Goal: Task Accomplishment & Management: Manage account settings

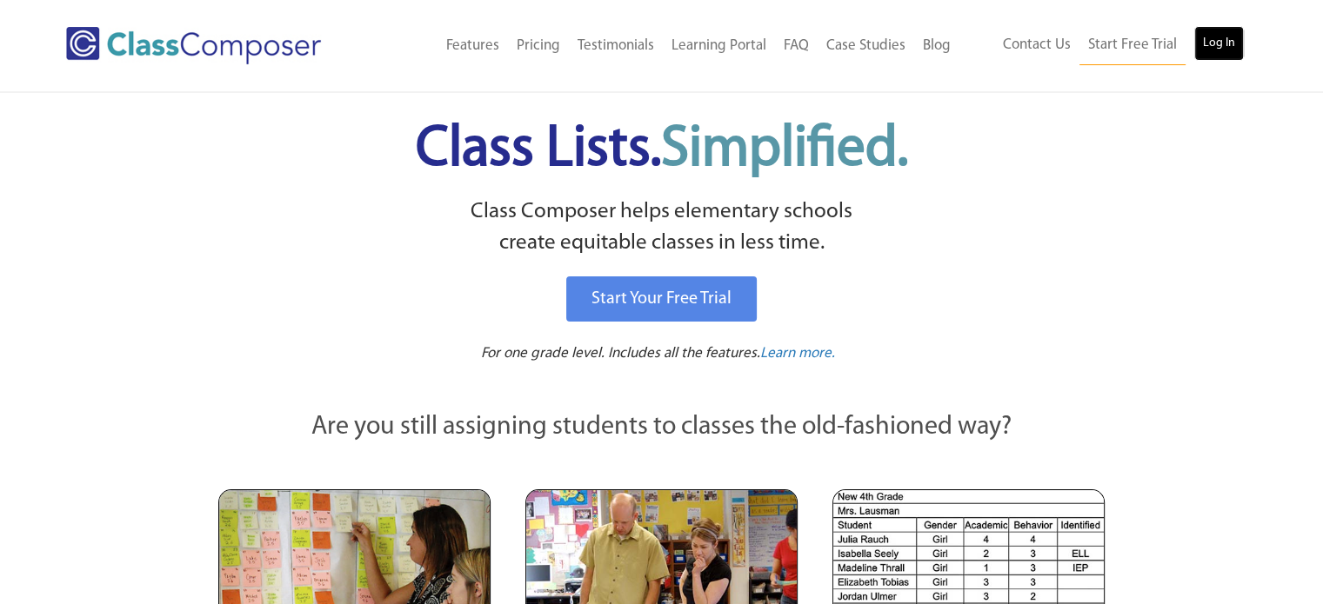
click at [1224, 44] on link "Log In" at bounding box center [1219, 43] width 50 height 35
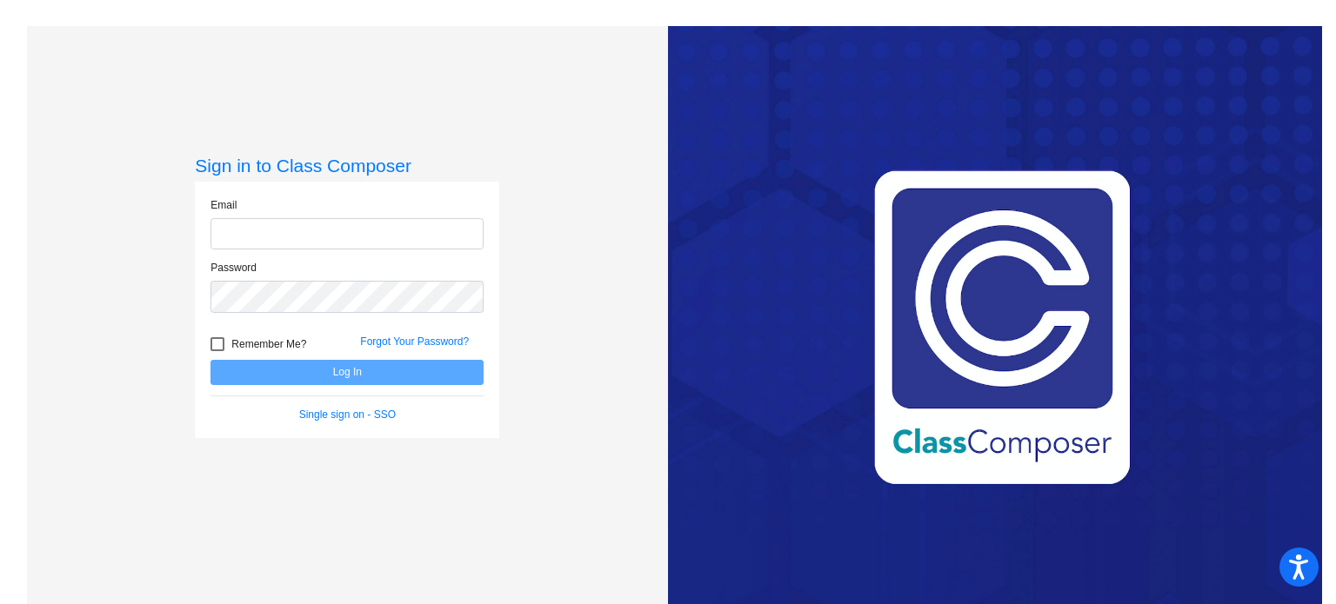
type input "ihussain@ceres.k12.ca.us"
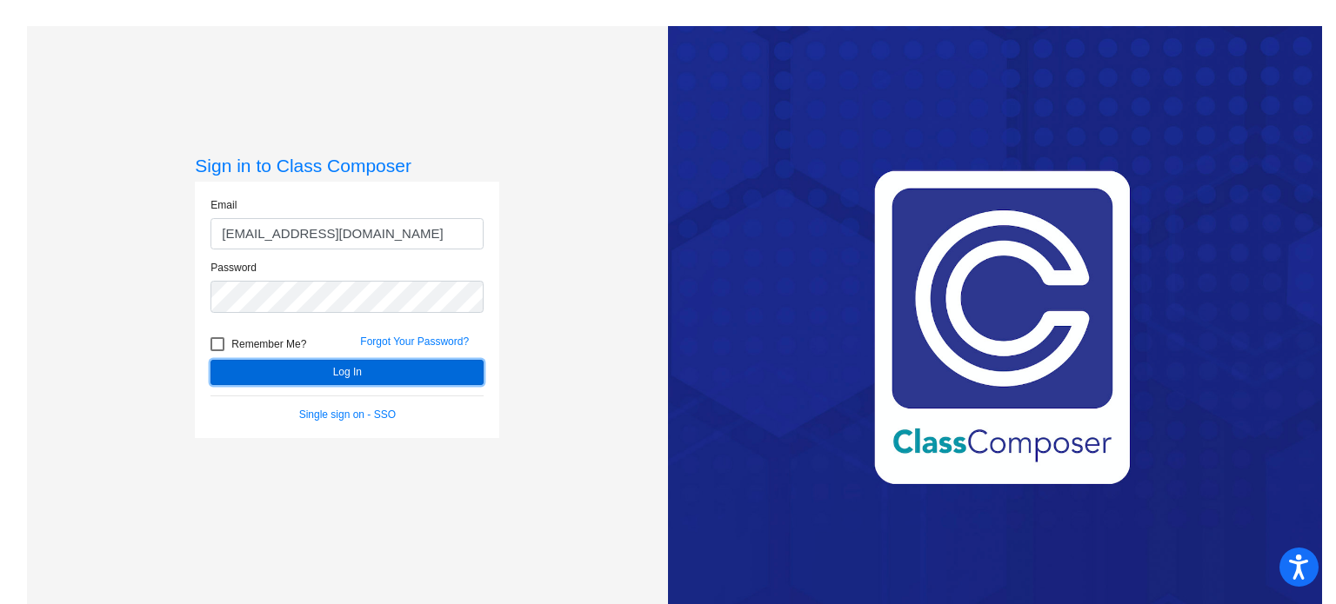
click at [369, 375] on button "Log In" at bounding box center [346, 372] width 273 height 25
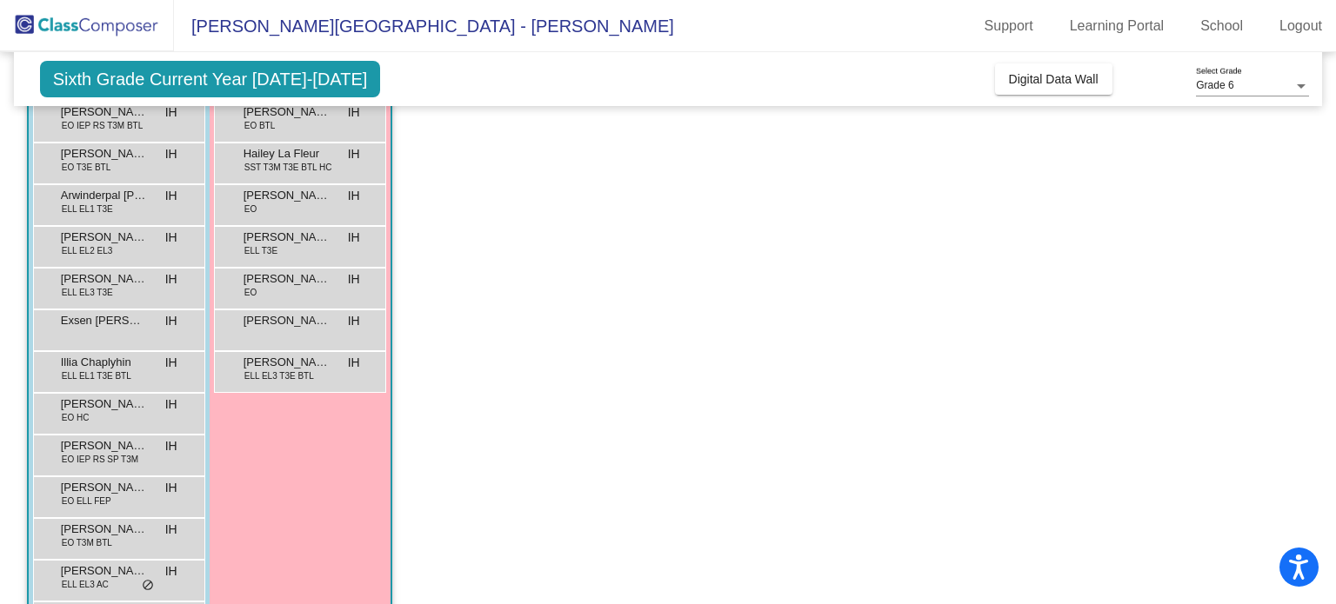
scroll to position [174, 0]
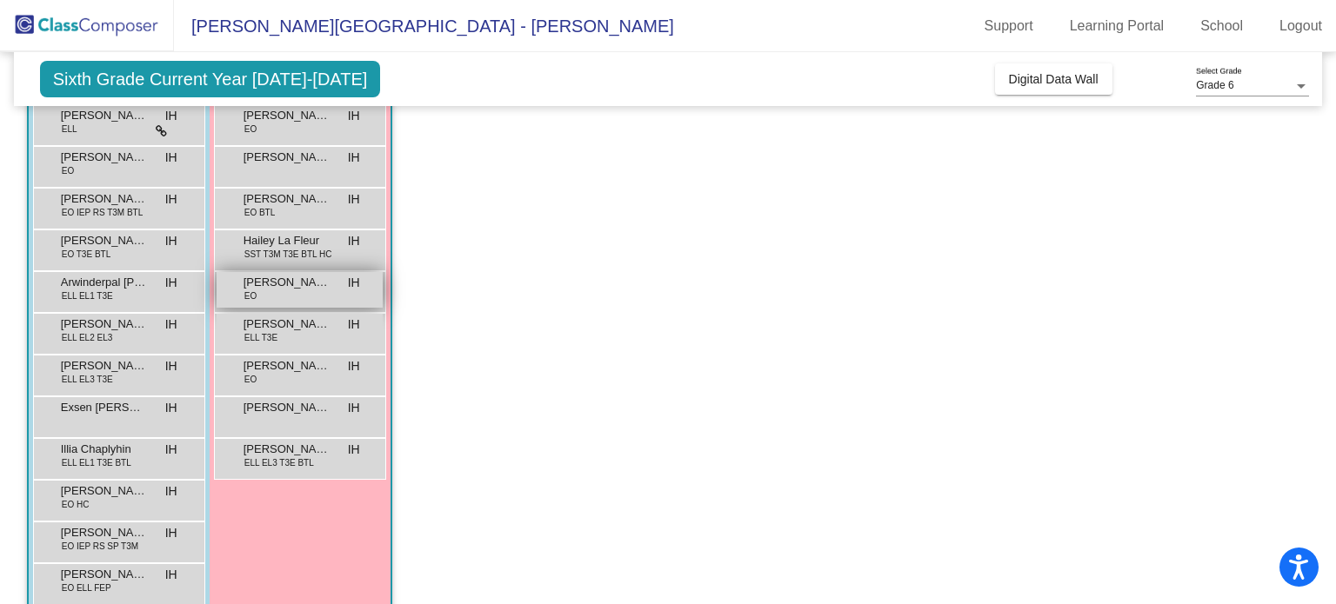
click at [278, 284] on span "Harley-Quinn Gomes" at bounding box center [287, 282] width 87 height 17
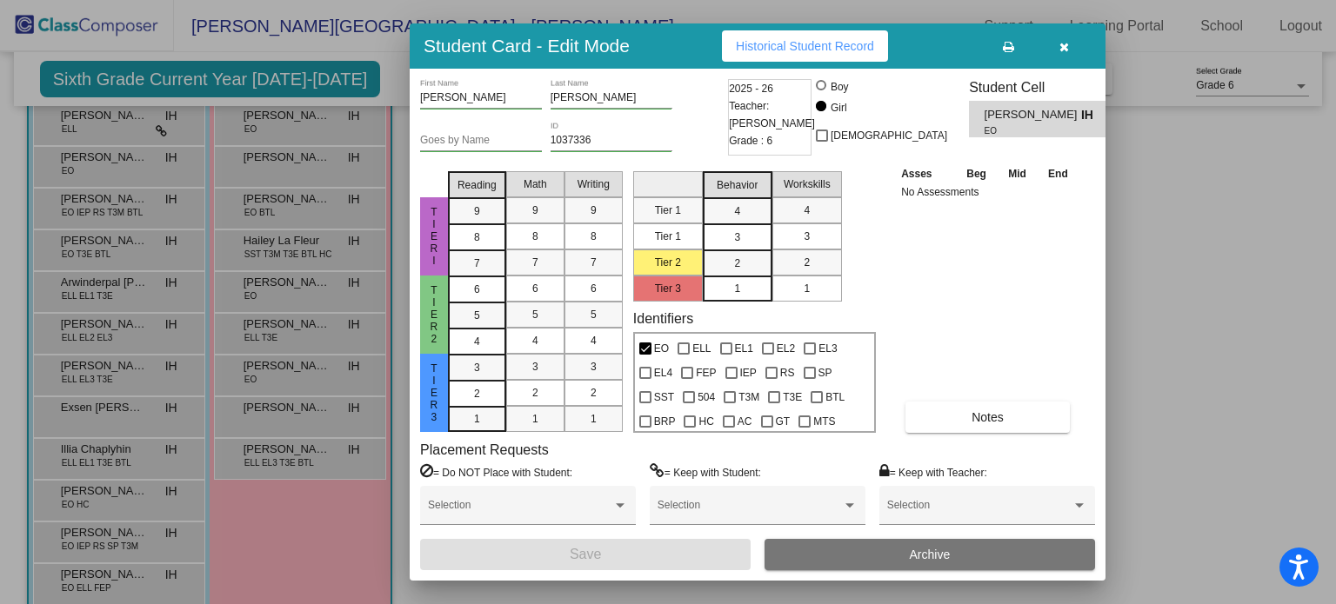
click at [828, 137] on div at bounding box center [822, 136] width 12 height 12
click at [822, 142] on input "Non Binary" at bounding box center [821, 142] width 1 height 1
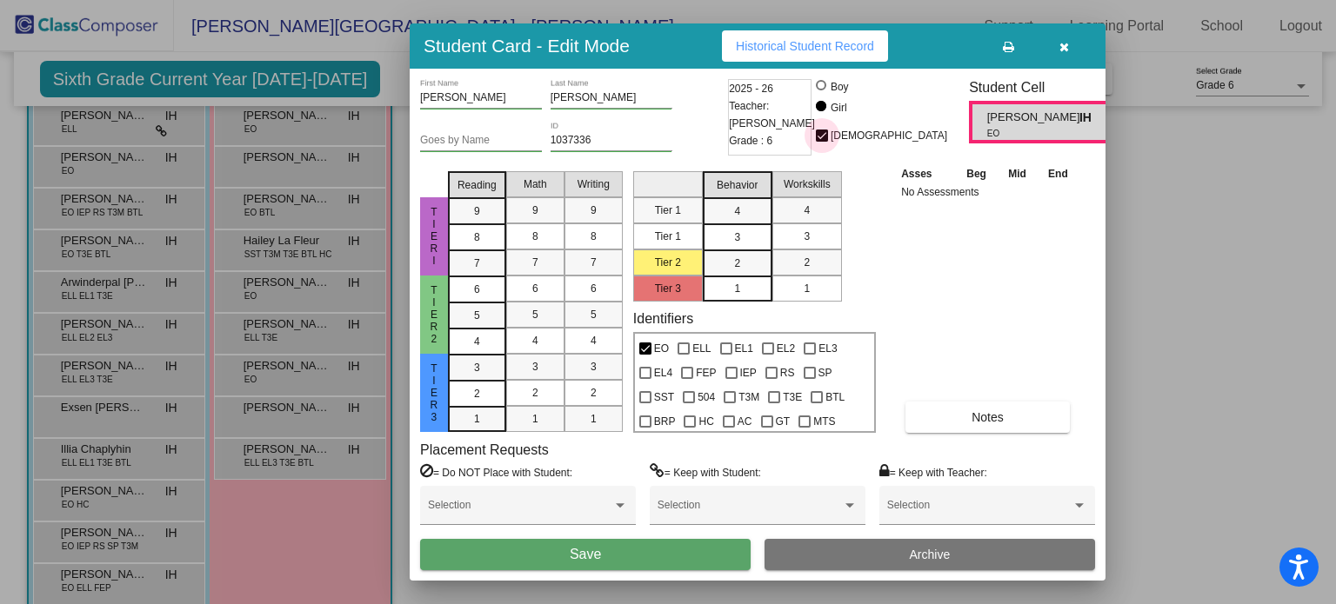
click at [828, 136] on div at bounding box center [822, 136] width 12 height 12
click at [822, 142] on input "Non Binary" at bounding box center [821, 142] width 1 height 1
checkbox input "false"
click at [741, 208] on div "4" at bounding box center [737, 211] width 34 height 26
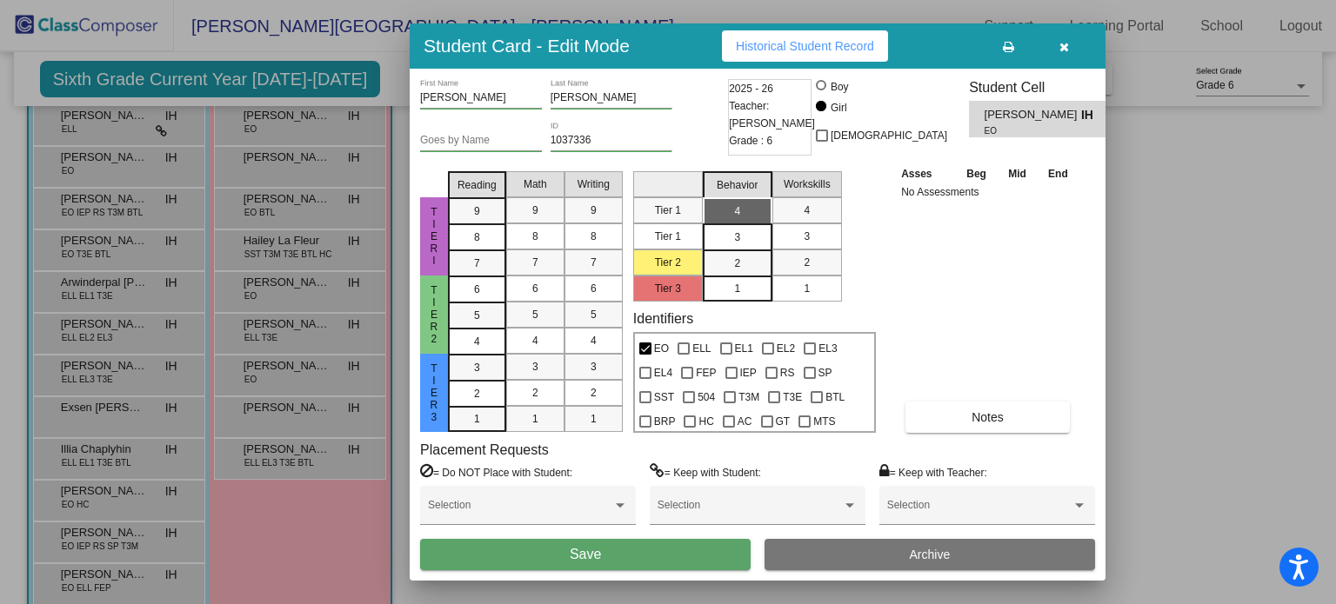
click at [740, 210] on div "4" at bounding box center [737, 211] width 34 height 26
click at [1105, 115] on span "4" at bounding box center [1112, 119] width 15 height 21
click at [740, 211] on div "4" at bounding box center [737, 211] width 34 height 26
click at [739, 203] on span "4" at bounding box center [737, 211] width 6 height 16
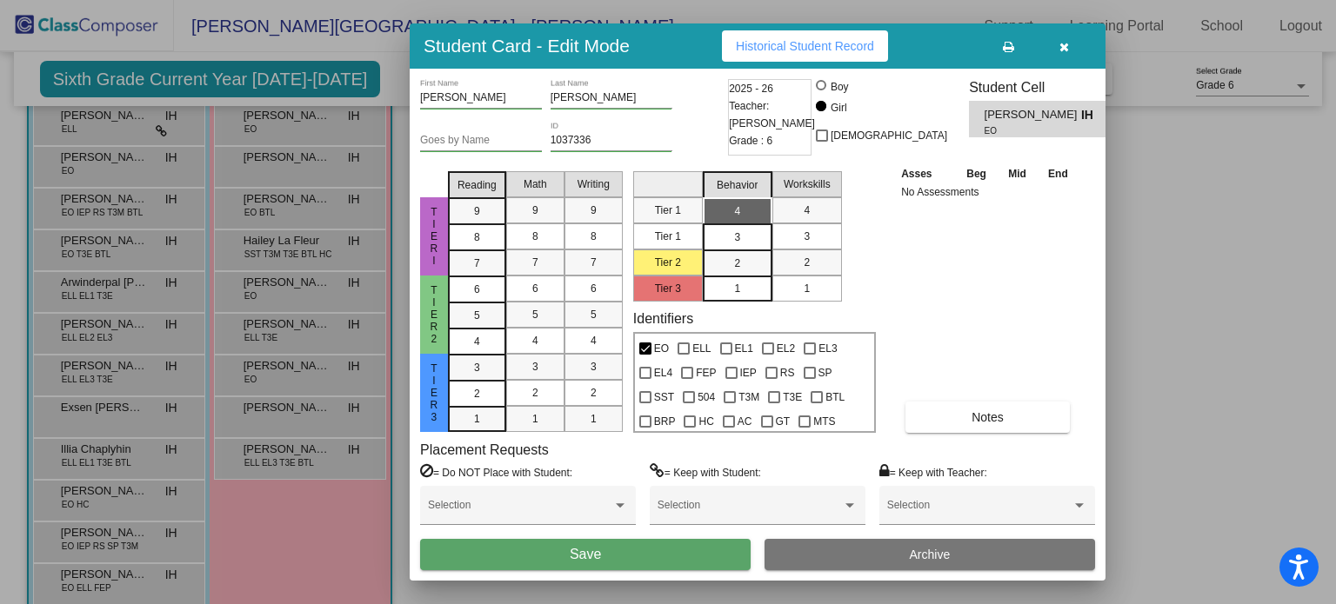
drag, startPoint x: 1028, startPoint y: 270, endPoint x: 974, endPoint y: 270, distance: 53.9
click at [1027, 270] on div "Asses Beg Mid End No Assessments Notes" at bounding box center [988, 298] width 183 height 269
click at [925, 272] on div "Asses Beg Mid End No Assessments Notes" at bounding box center [988, 298] width 183 height 269
click at [746, 208] on div "4" at bounding box center [737, 211] width 34 height 26
click at [739, 230] on span "3" at bounding box center [737, 238] width 6 height 16
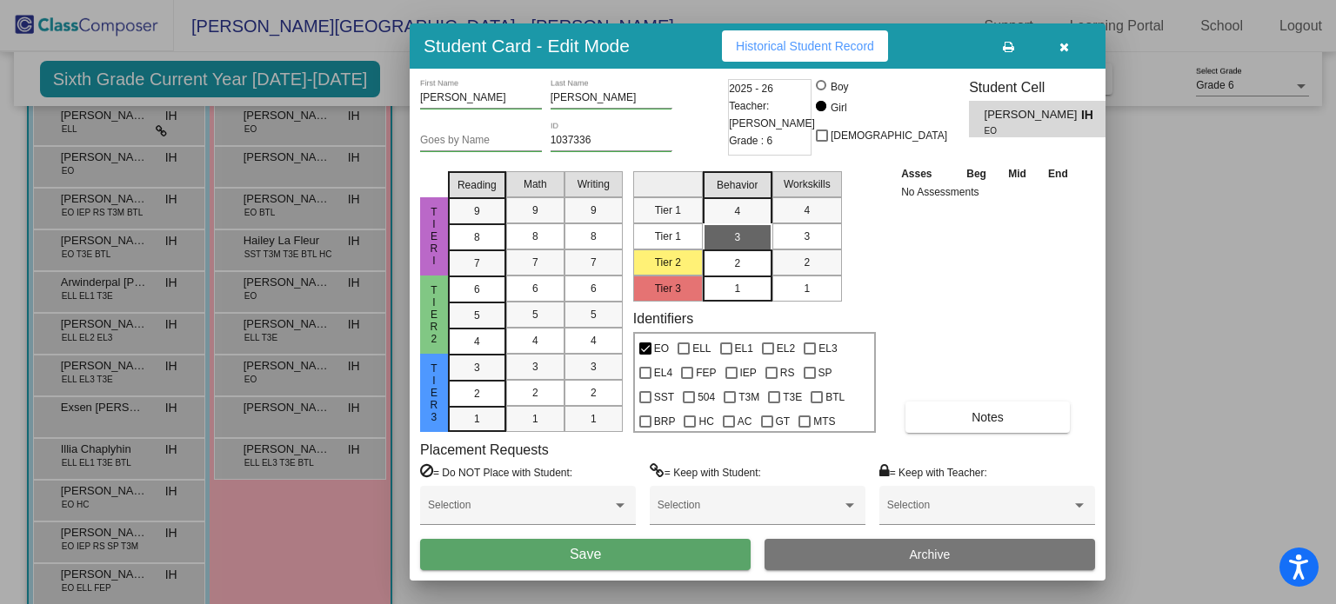
click at [741, 257] on div "2" at bounding box center [737, 263] width 34 height 26
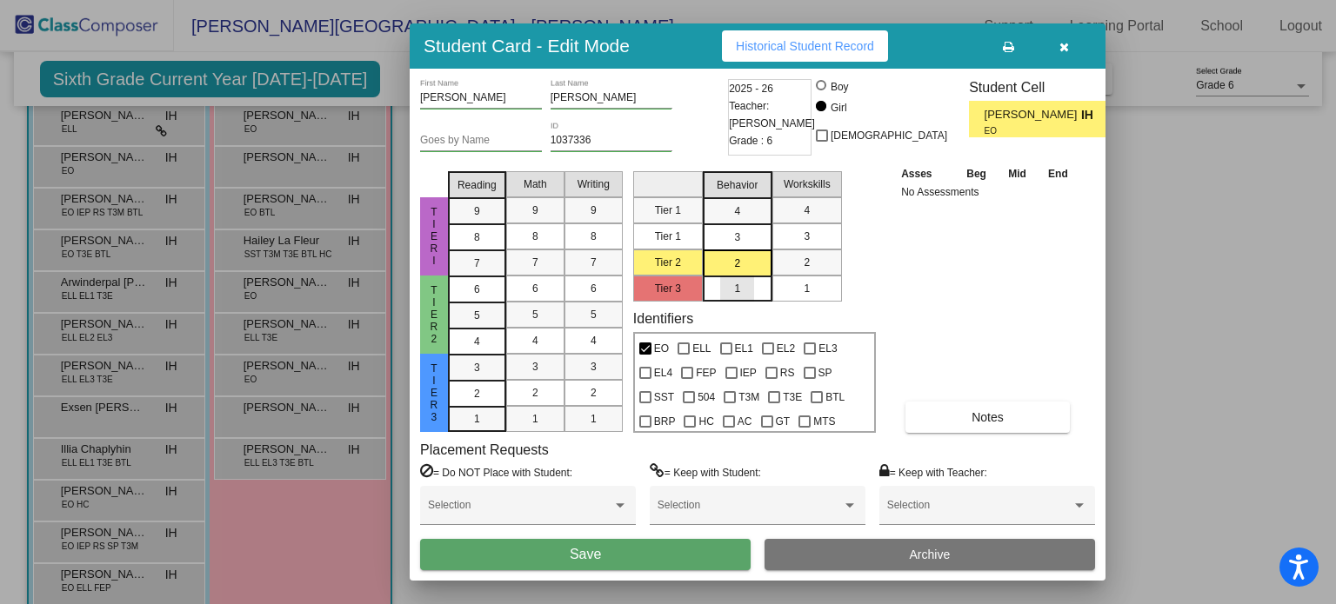
click at [744, 290] on div "1" at bounding box center [737, 289] width 34 height 26
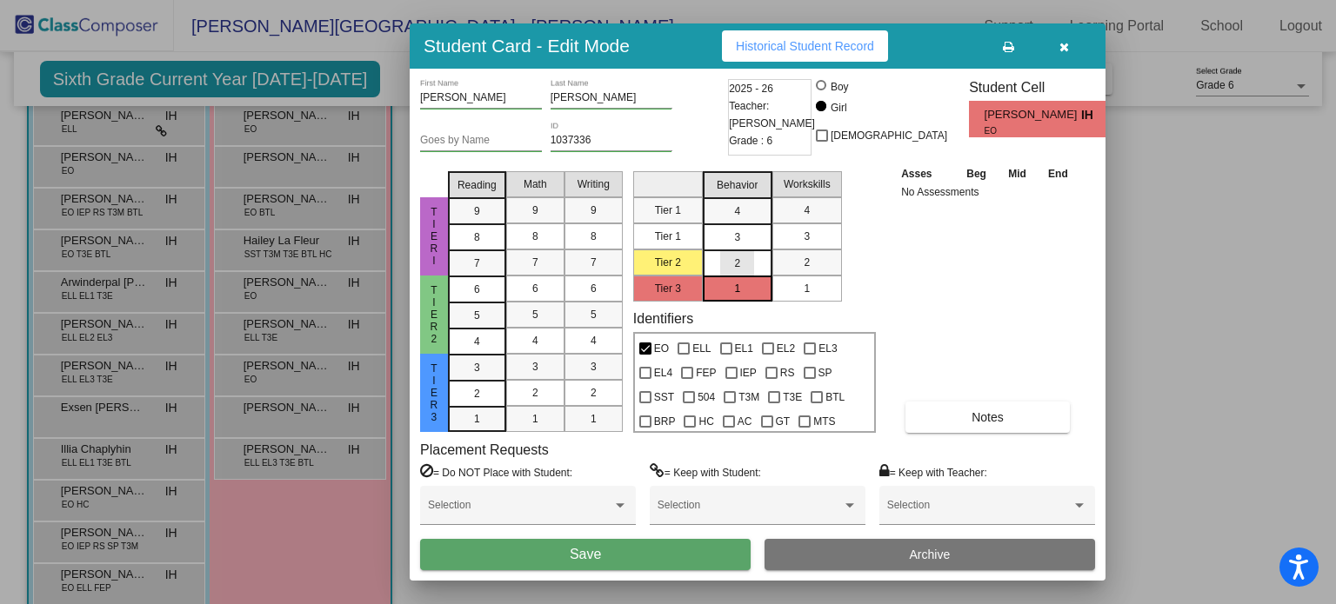
click at [740, 264] on div "2" at bounding box center [737, 263] width 34 height 26
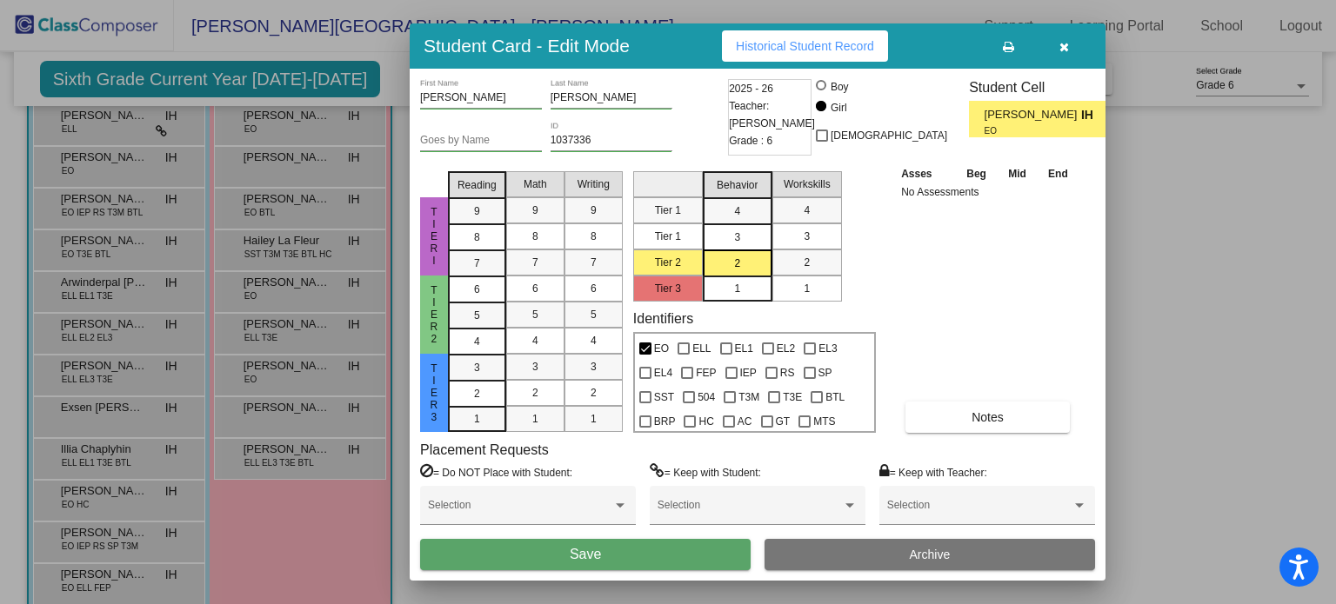
click at [904, 270] on div "Asses Beg Mid End No Assessments Notes" at bounding box center [988, 298] width 183 height 269
click at [678, 257] on mat-selection-list "Tier 1 Tier 1 Tier 2 Tier 3" at bounding box center [668, 232] width 70 height 137
click at [670, 245] on mat-selection-list "Tier 1 Tier 1 Tier 2 Tier 3" at bounding box center [668, 232] width 70 height 137
click at [668, 235] on mat-selection-list "Tier 1 Tier 1 Tier 2 Tier 3" at bounding box center [668, 232] width 70 height 137
drag, startPoint x: 672, startPoint y: 207, endPoint x: 670, endPoint y: 177, distance: 30.5
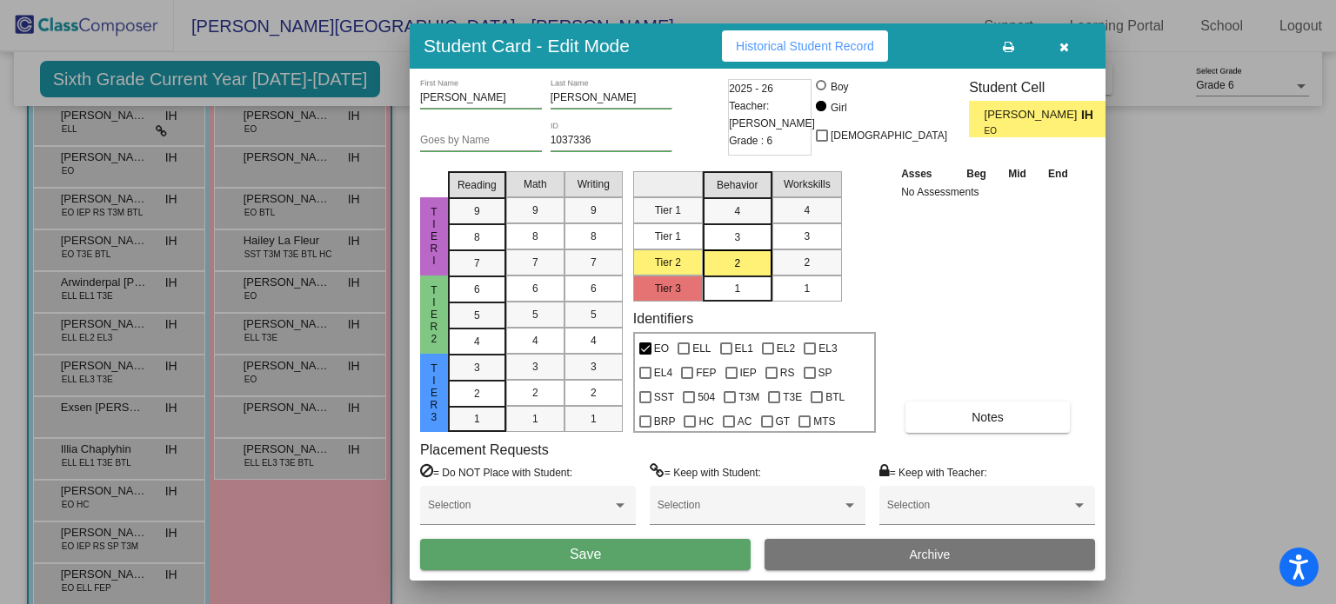
click at [672, 204] on mat-selection-list "Tier 1 Tier 1 Tier 2 Tier 3" at bounding box center [668, 232] width 70 height 137
click at [670, 177] on mat-selection-list "Tier 1 Tier 1 Tier 2 Tier 3" at bounding box center [668, 232] width 70 height 137
click at [741, 180] on span "Behavior" at bounding box center [737, 185] width 41 height 16
click at [938, 290] on div "Asses Beg Mid End No Assessments Notes" at bounding box center [988, 298] width 183 height 269
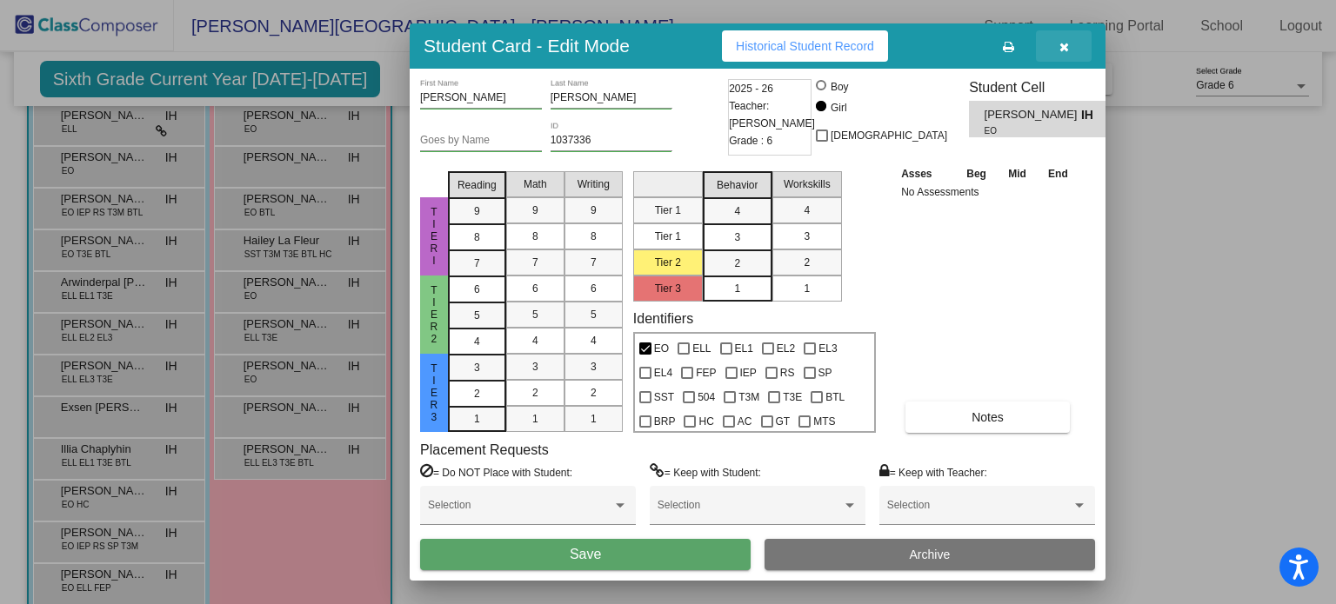
click at [1062, 47] on icon "button" at bounding box center [1064, 47] width 10 height 12
